Goal: Find specific page/section: Find specific page/section

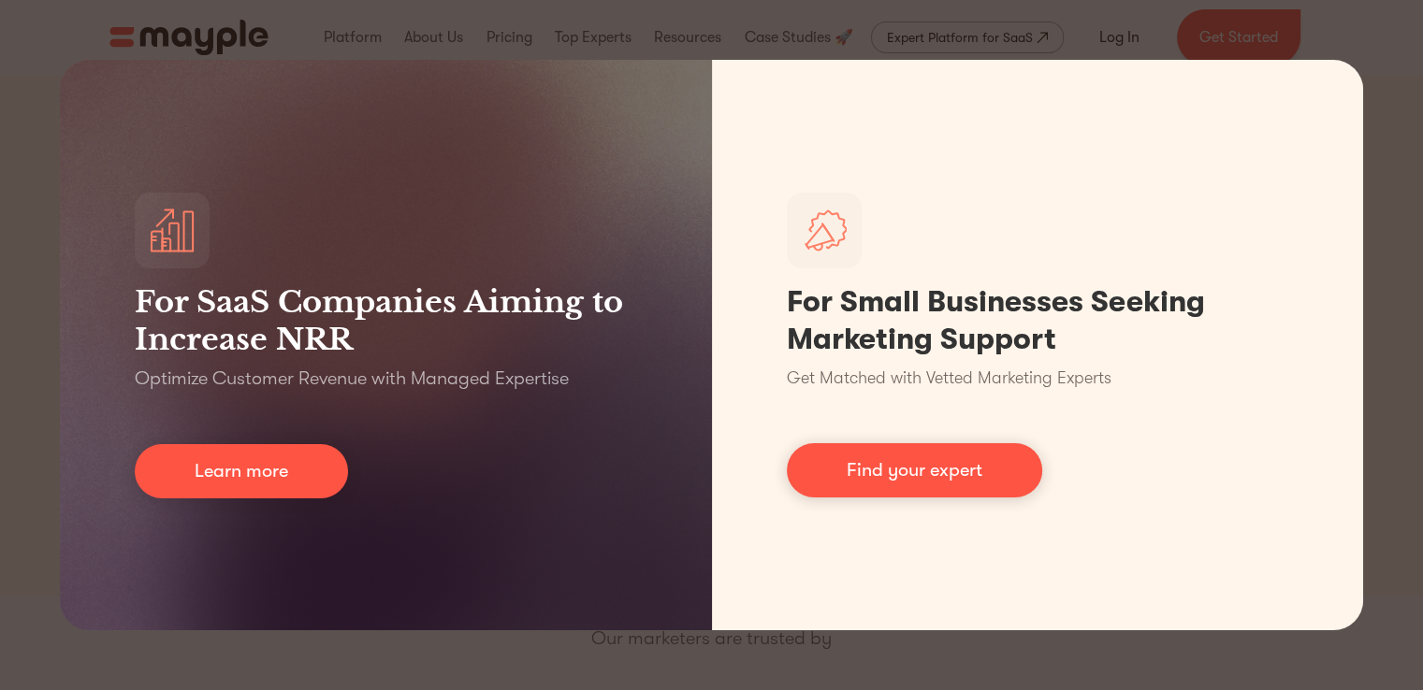
click at [0, 349] on div "For SaaS Companies Aiming to Increase NRR Optimize Customer Revenue with Manage…" at bounding box center [711, 345] width 1423 height 690
click at [860, 661] on div "For SaaS Companies Aiming to Increase NRR Optimize Customer Revenue with Manage…" at bounding box center [711, 345] width 1423 height 690
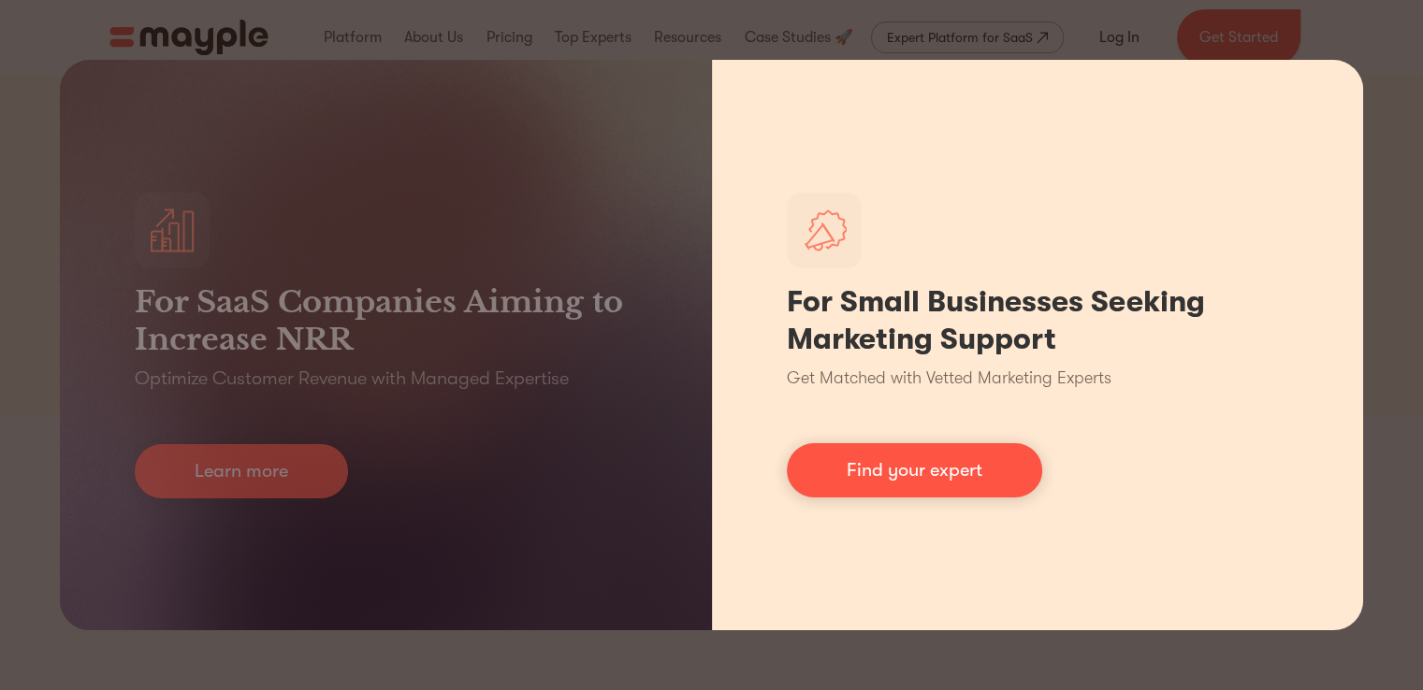
scroll to position [180, 0]
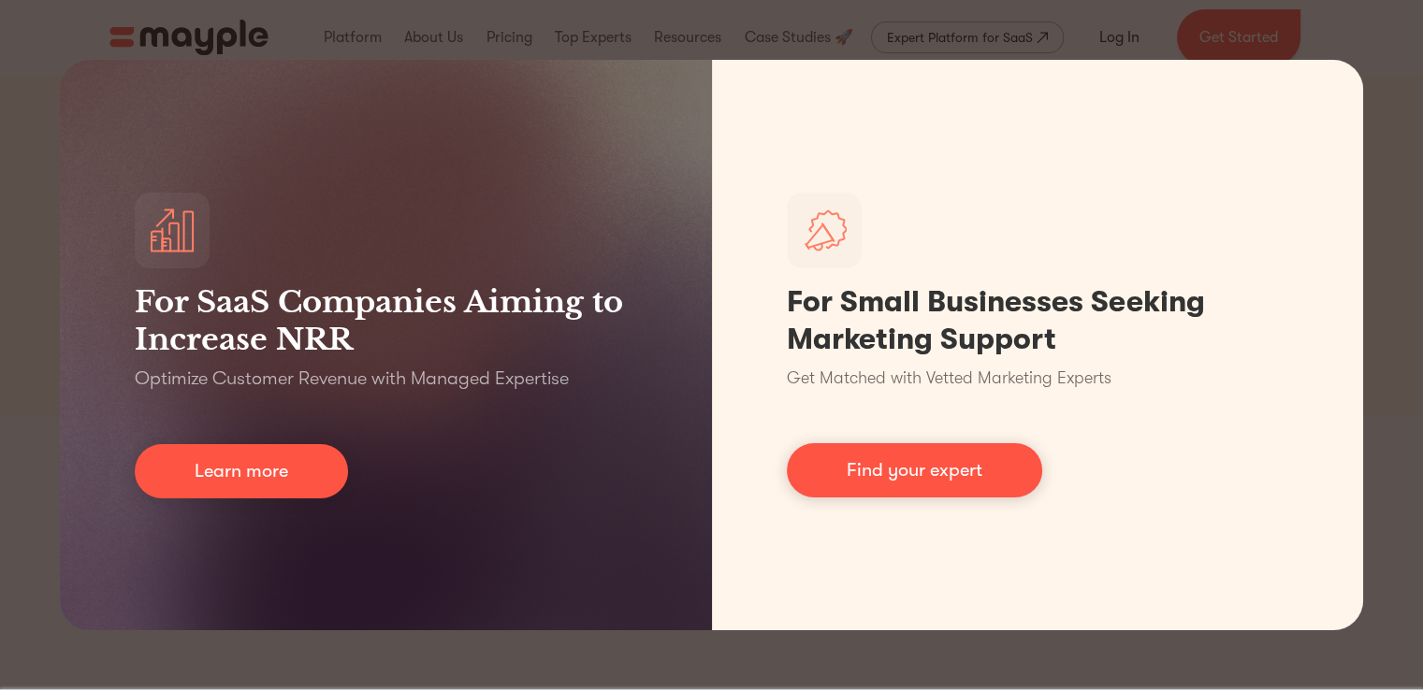
click at [0, 353] on div "For SaaS Companies Aiming to Increase NRR Optimize Customer Revenue with Manage…" at bounding box center [711, 345] width 1423 height 690
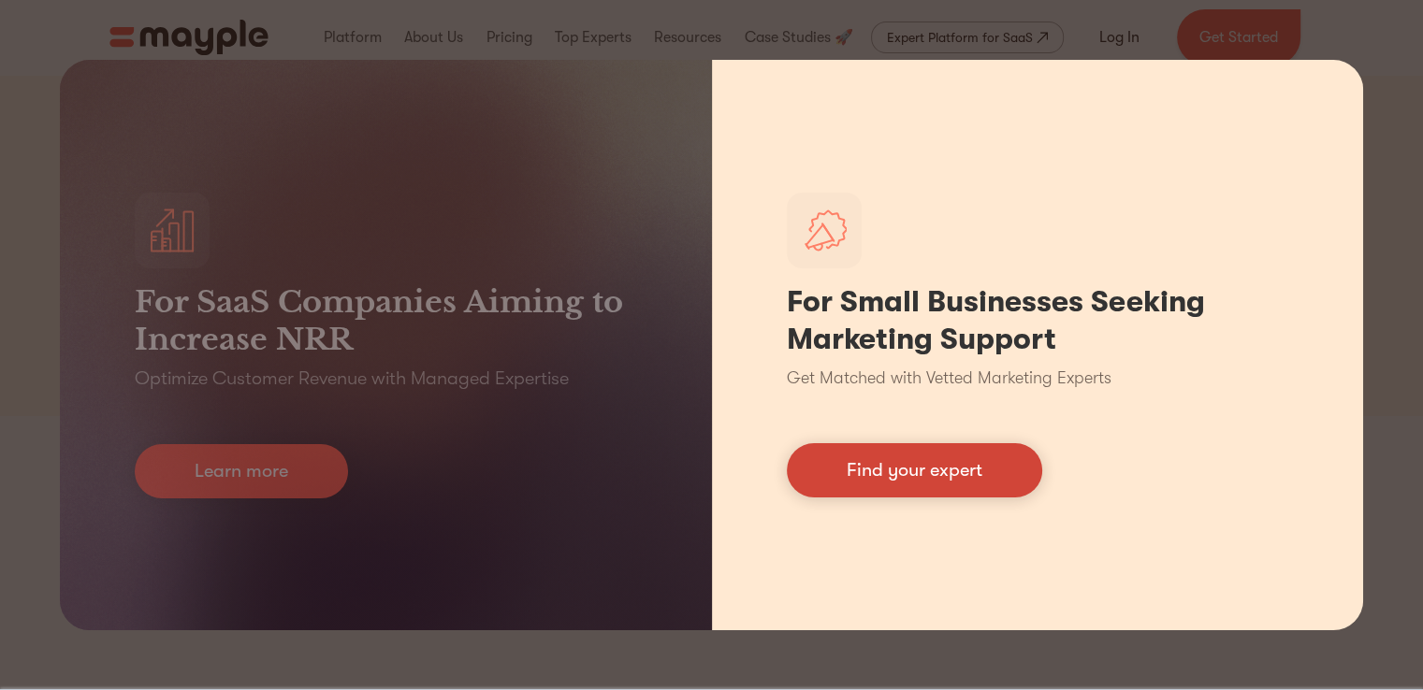
click at [839, 479] on link "Find your expert" at bounding box center [914, 470] width 255 height 54
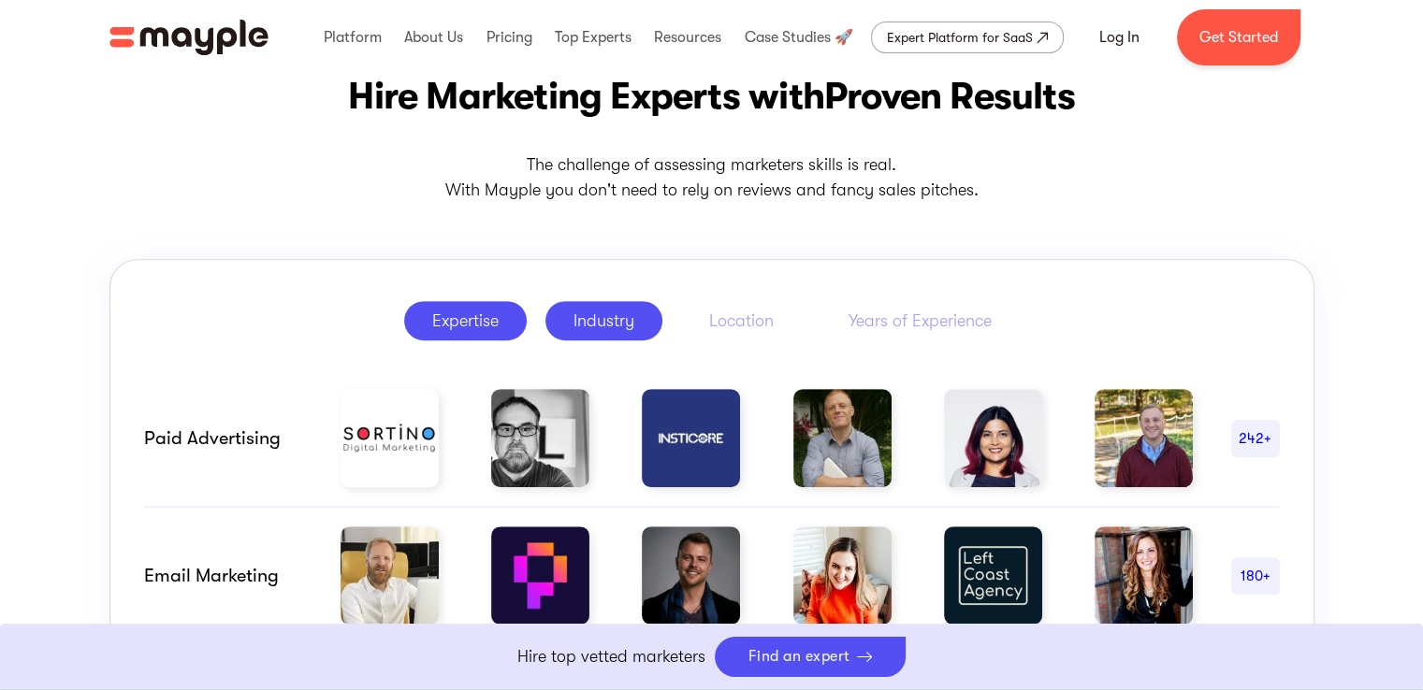
scroll to position [827, 0]
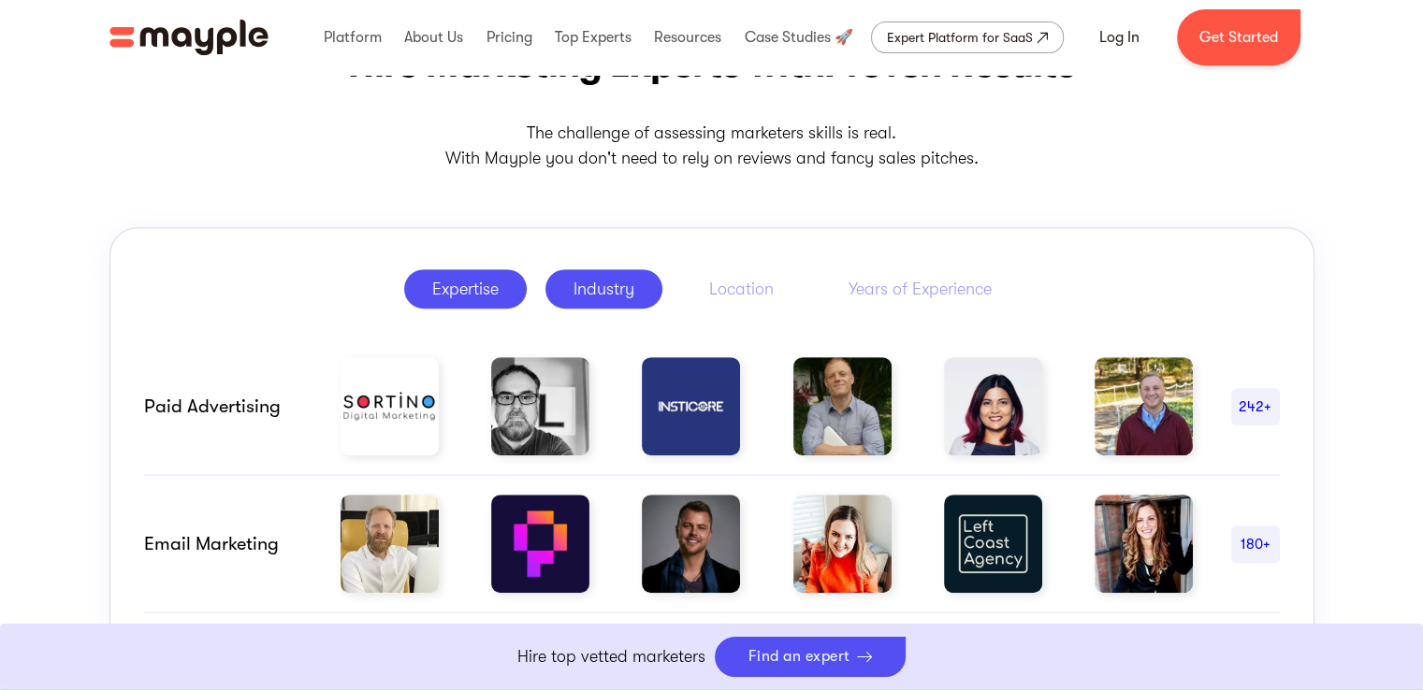
click at [603, 290] on div "Industry" at bounding box center [604, 289] width 61 height 22
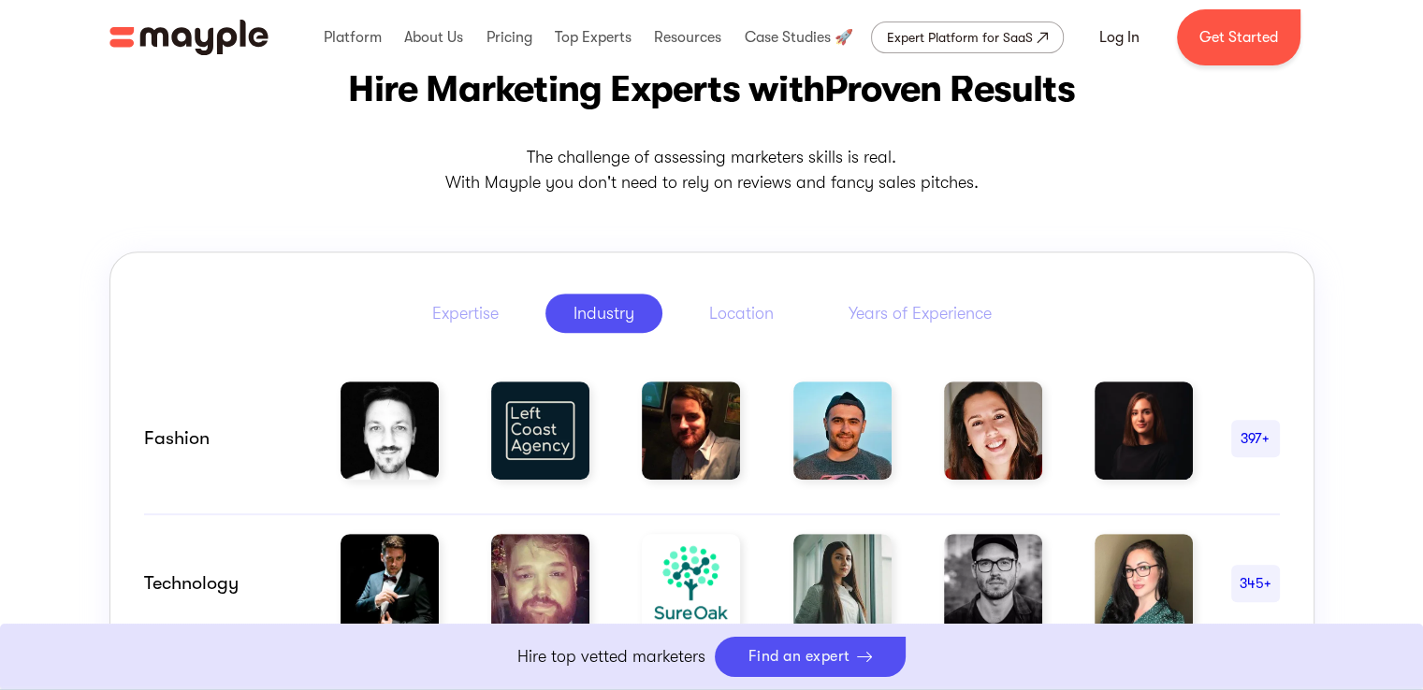
scroll to position [788, 0]
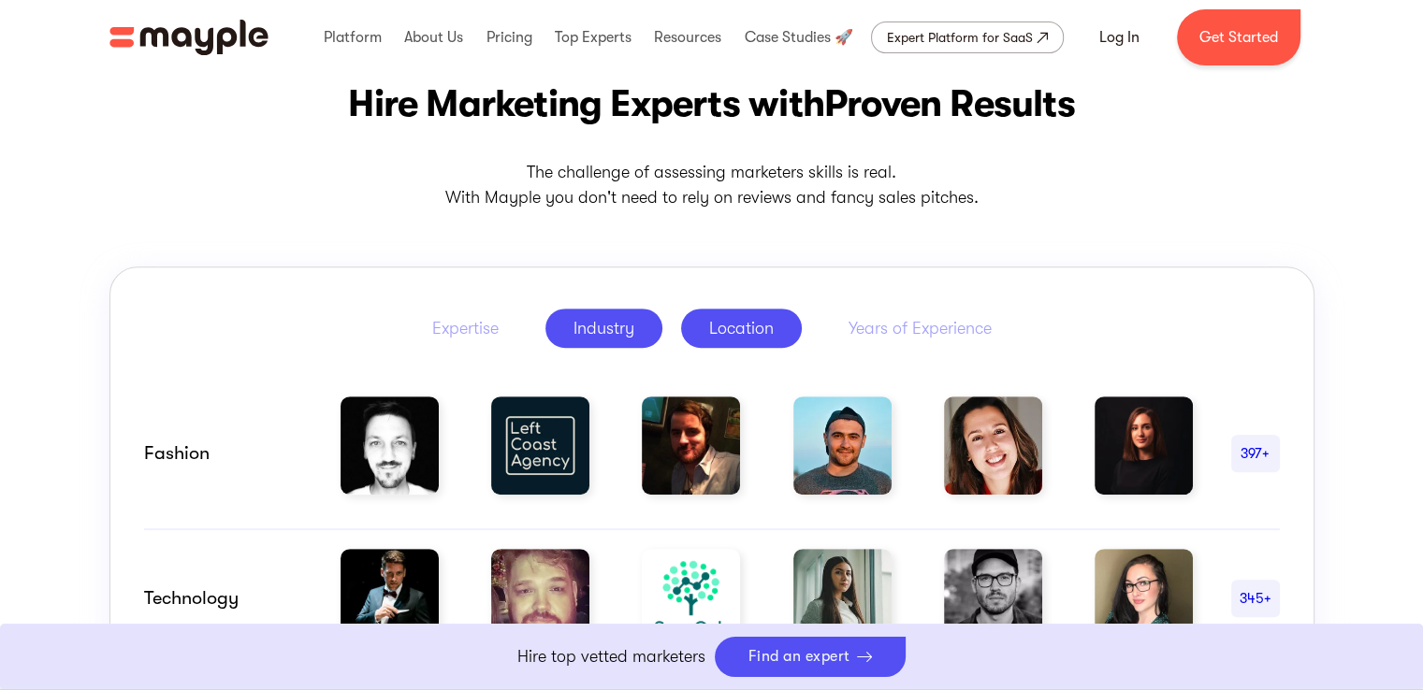
click at [730, 334] on div "Location" at bounding box center [741, 328] width 65 height 22
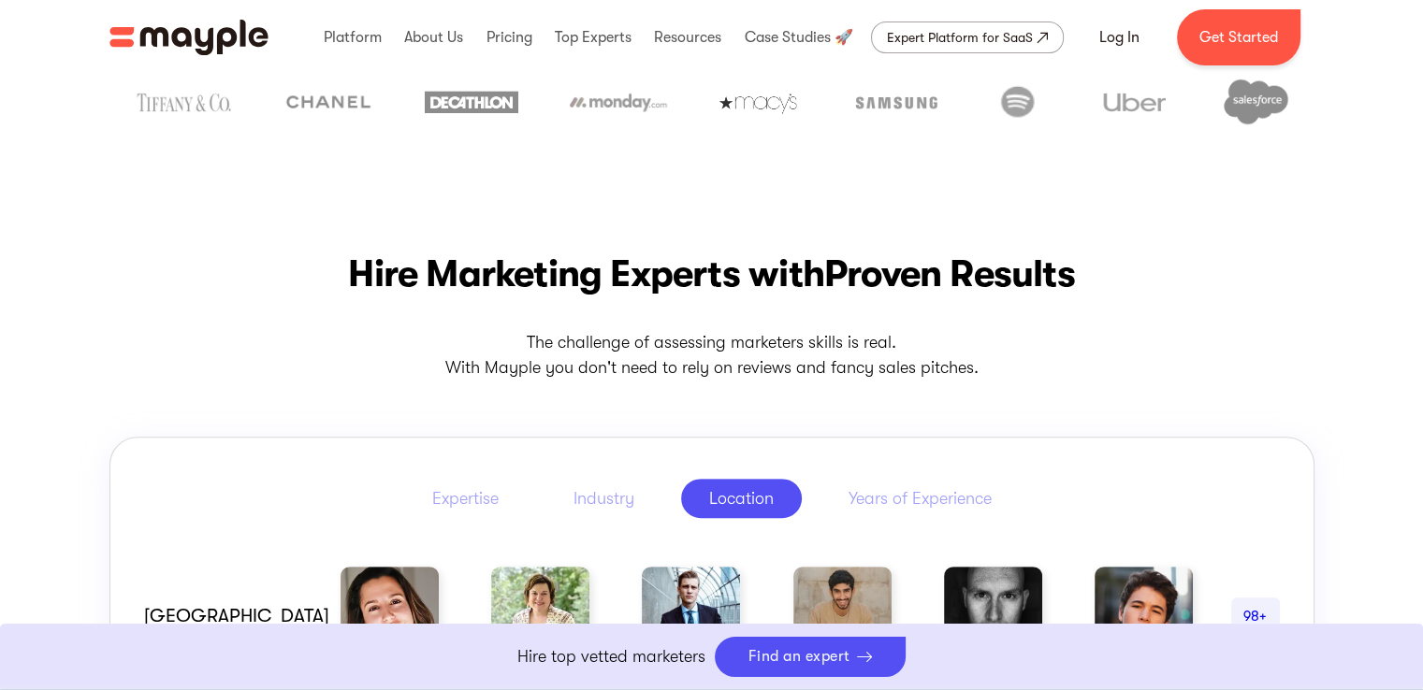
scroll to position [0, 0]
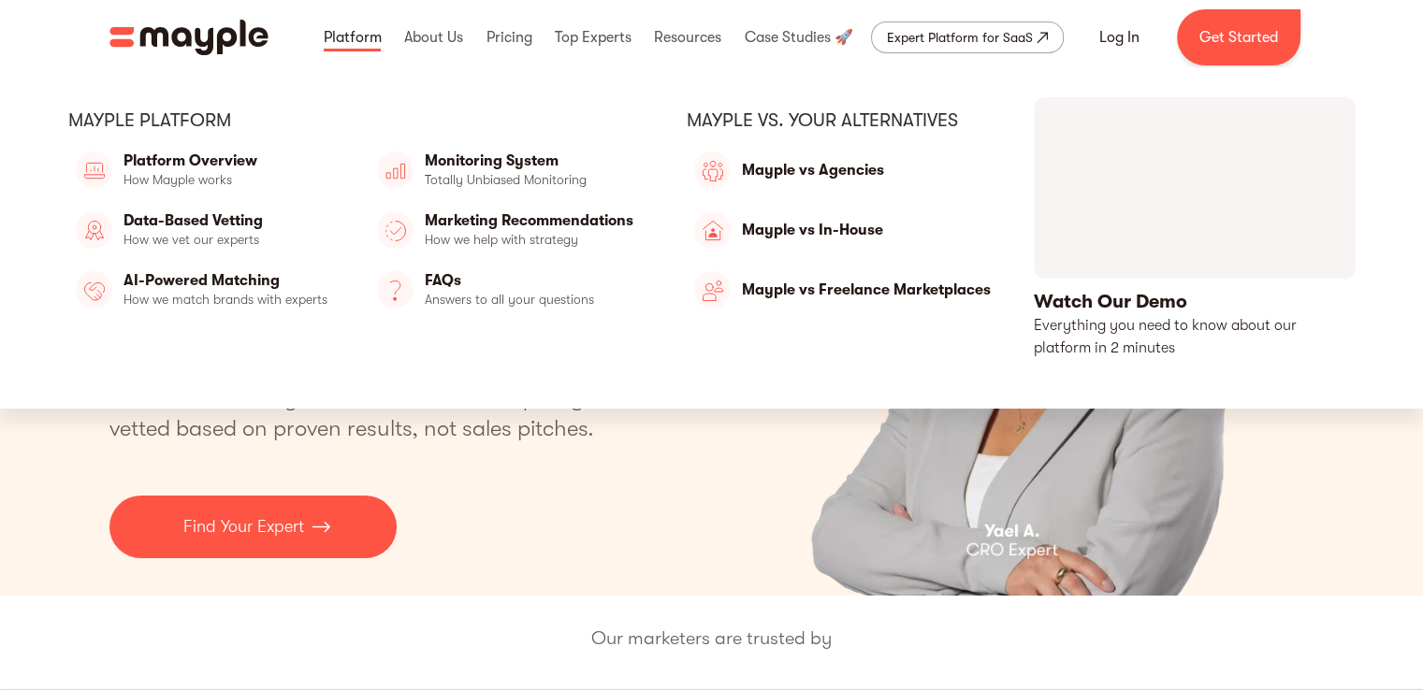
click at [359, 45] on link at bounding box center [352, 37] width 67 height 60
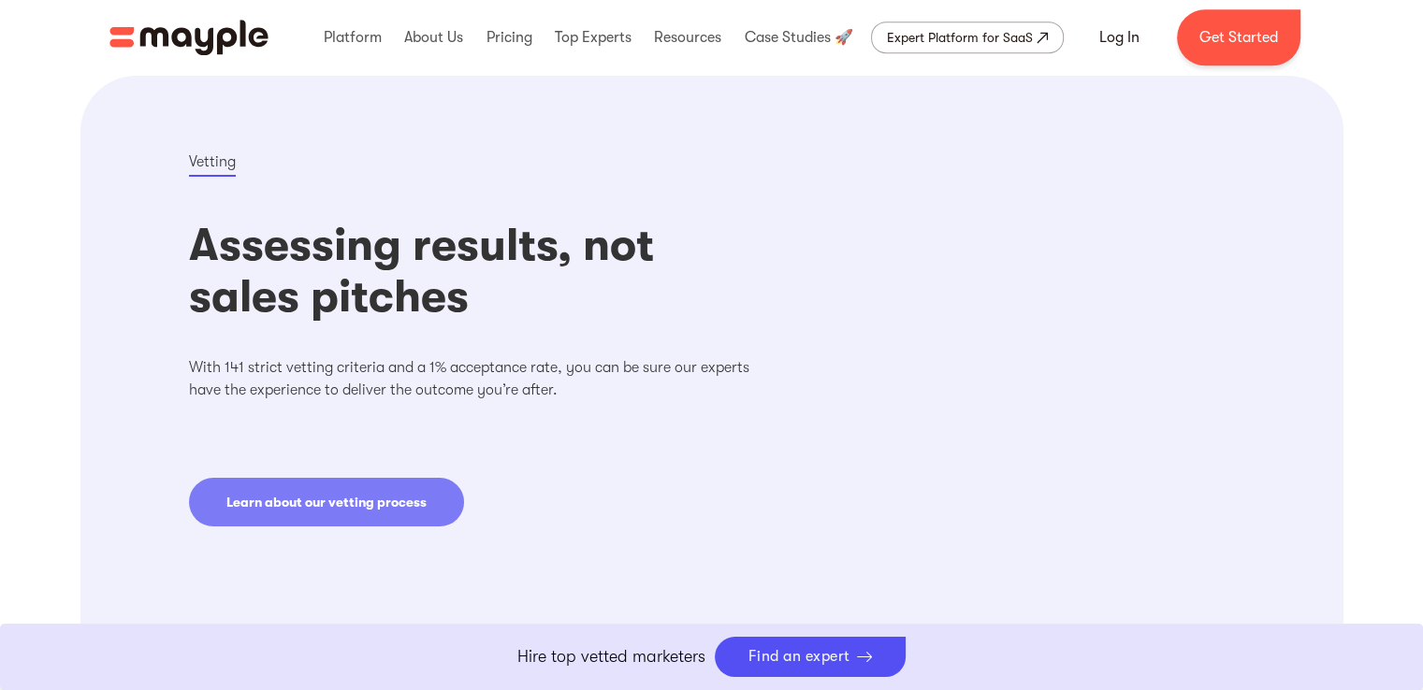
scroll to position [1323, 0]
